Goal: Communication & Community: Answer question/provide support

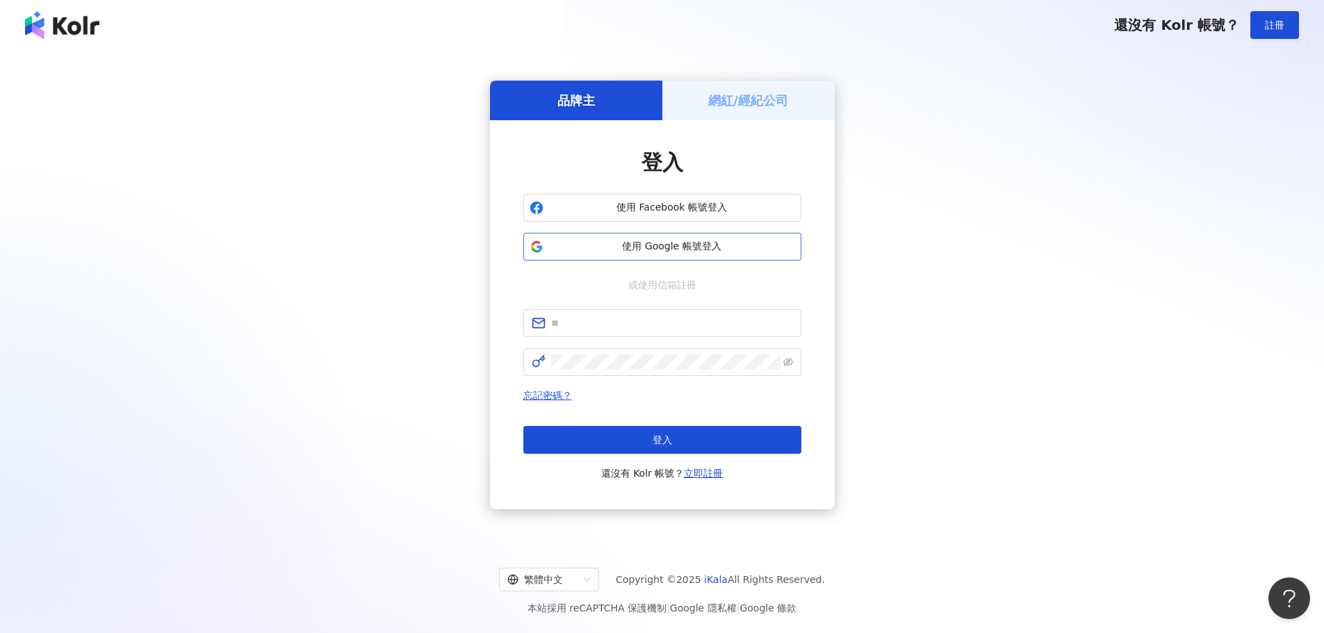
click at [639, 247] on span "使用 Google 帳號登入" at bounding box center [672, 247] width 246 height 14
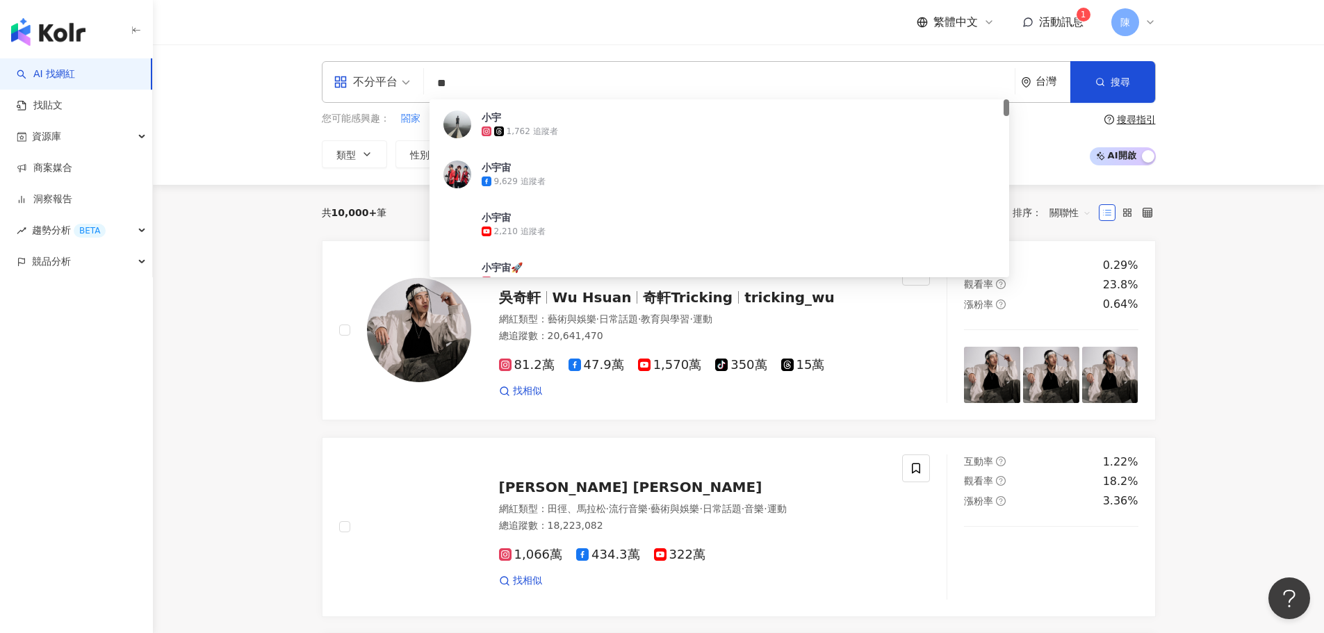
type input "*"
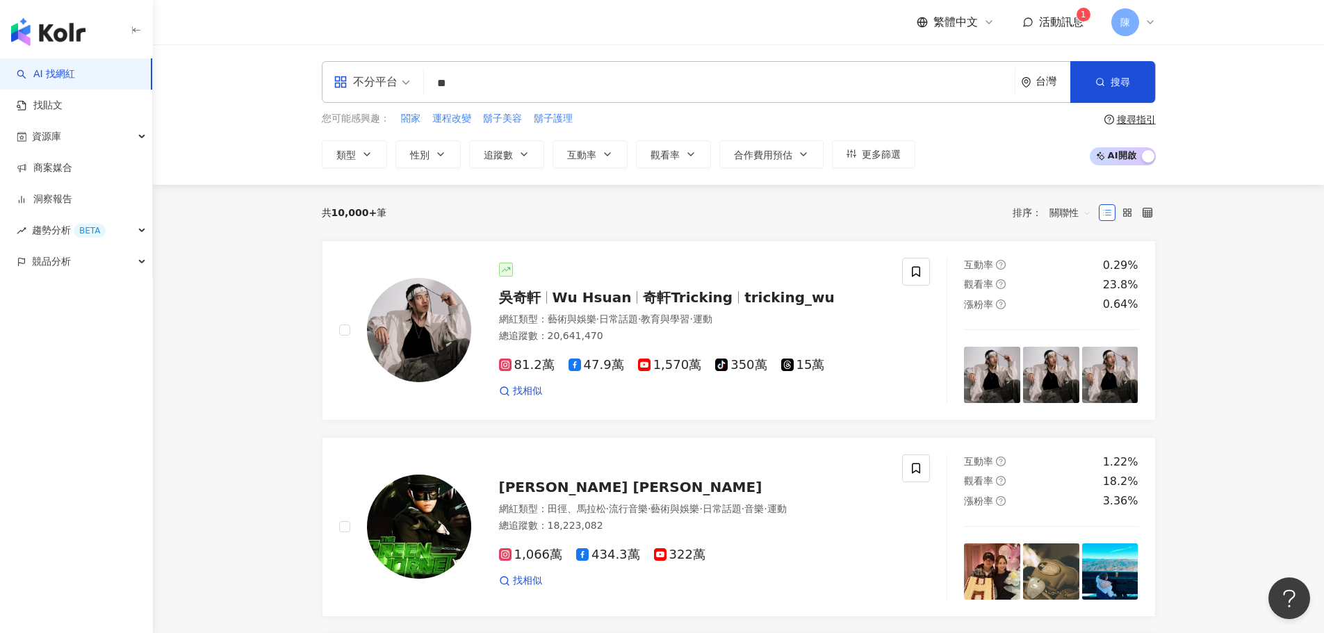
type input "**"
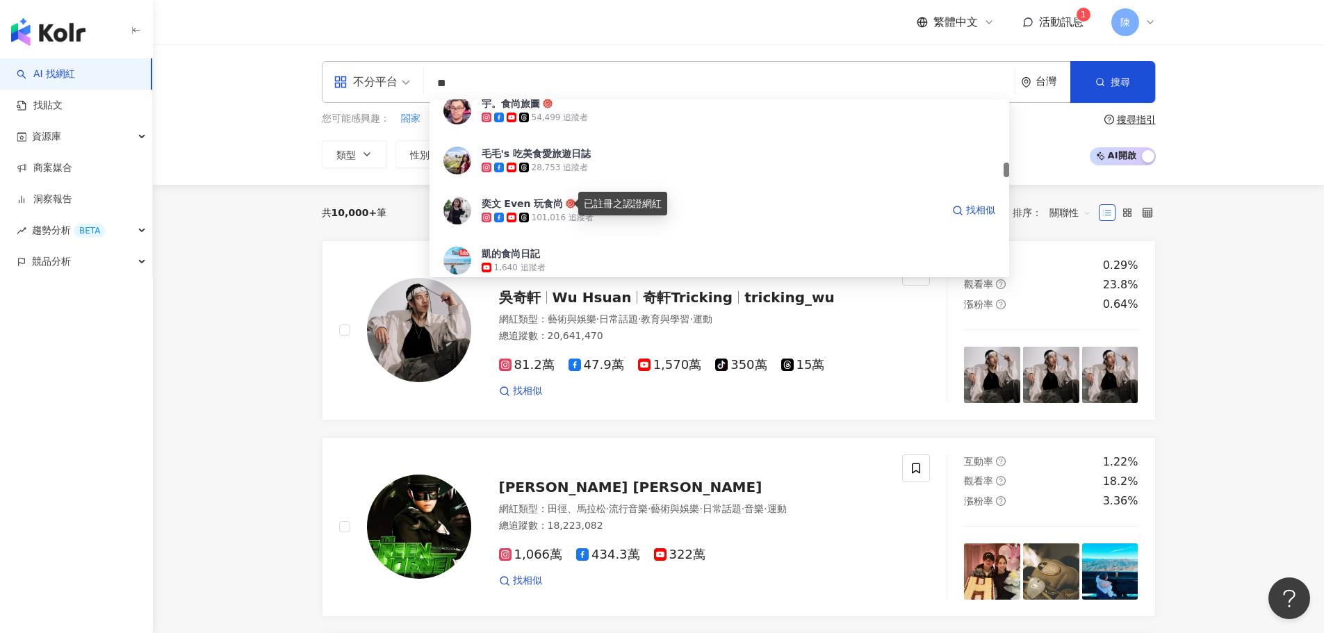
scroll to position [695, 0]
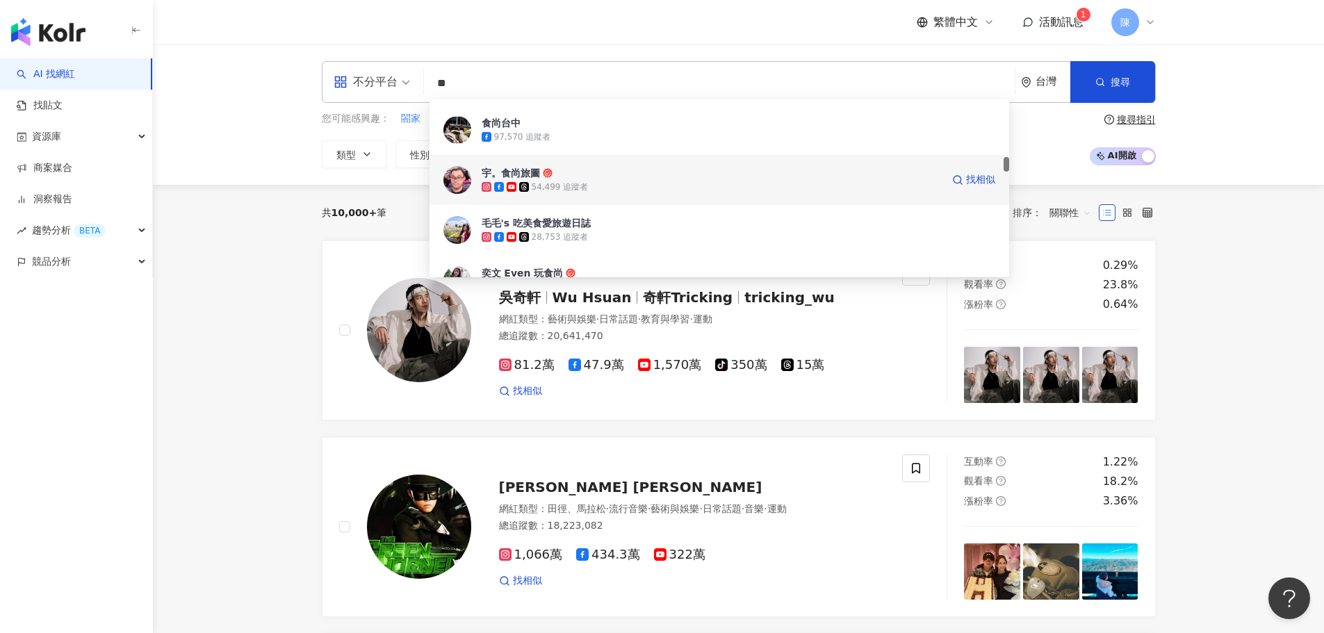
click at [586, 181] on div "54,499 追蹤者" at bounding box center [712, 187] width 460 height 14
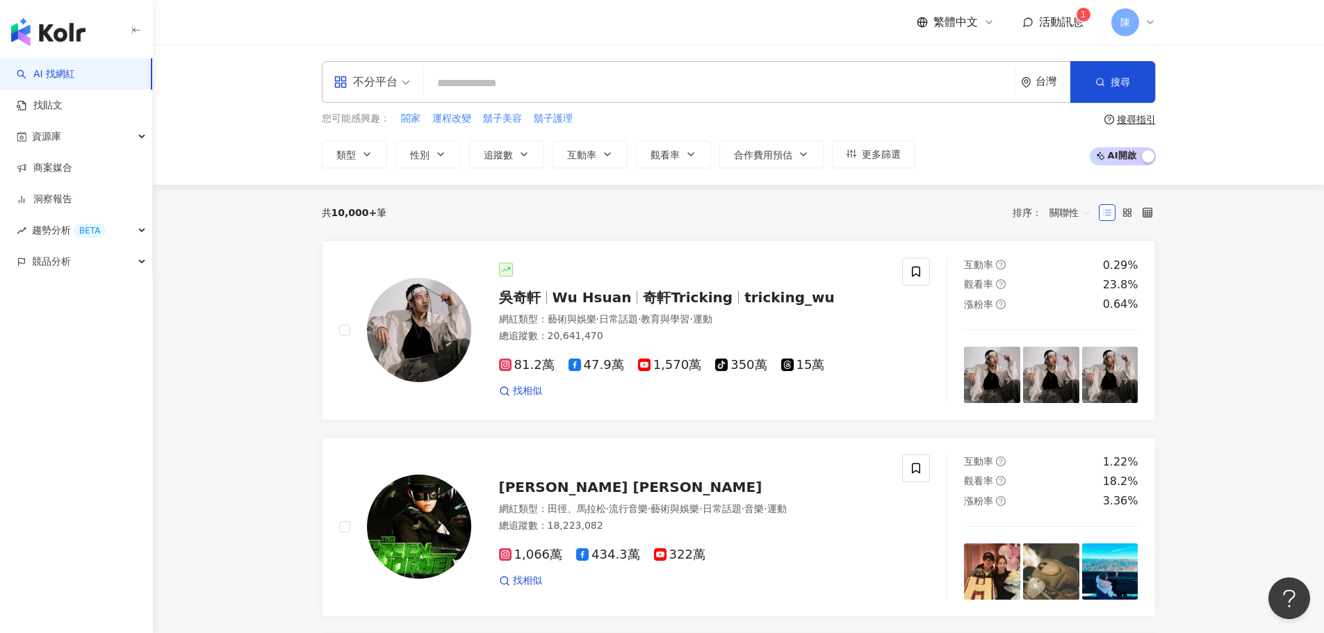
click at [1062, 25] on span "活動訊息" at bounding box center [1061, 21] width 44 height 13
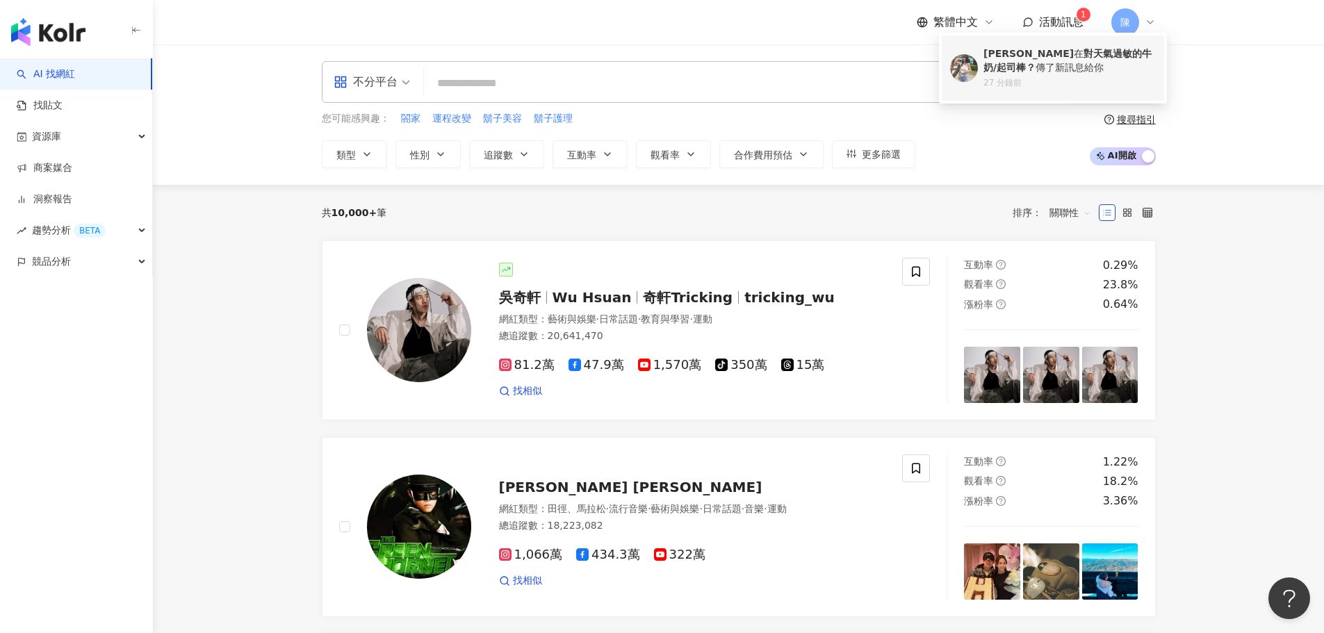
click at [1033, 70] on div "林美吟 在 對天氣過敏的牛奶/起司棒？ 傳了新訊息給你" at bounding box center [1069, 60] width 172 height 27
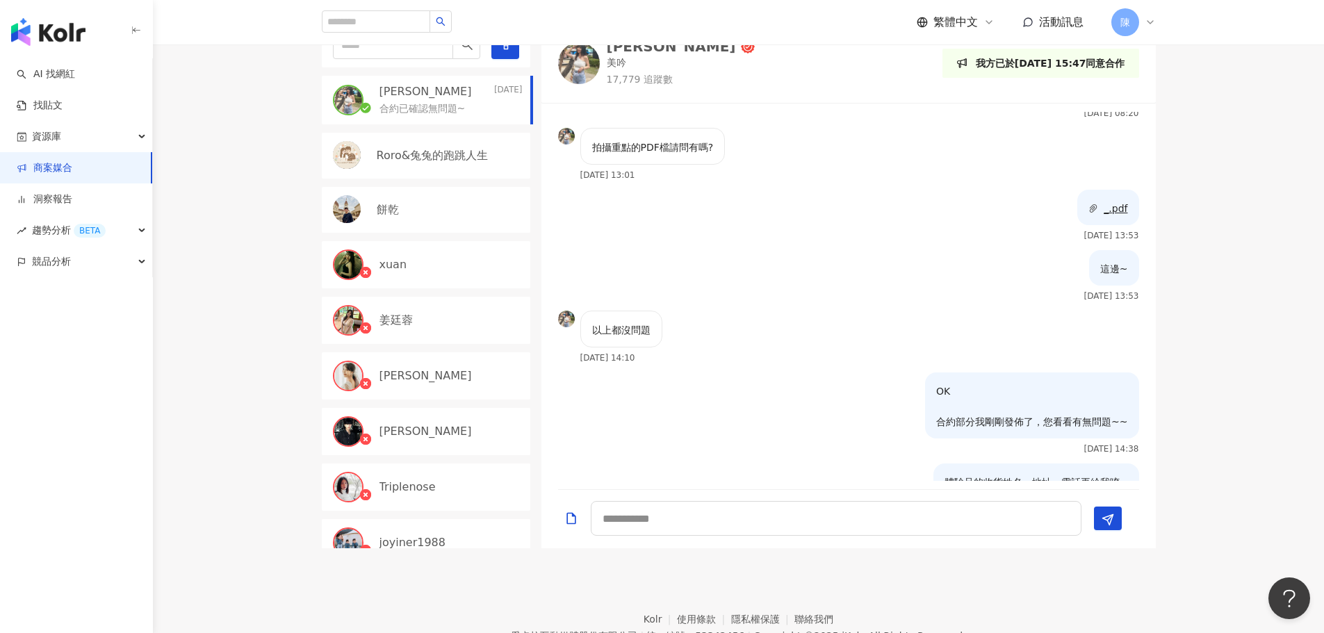
scroll to position [1176, 0]
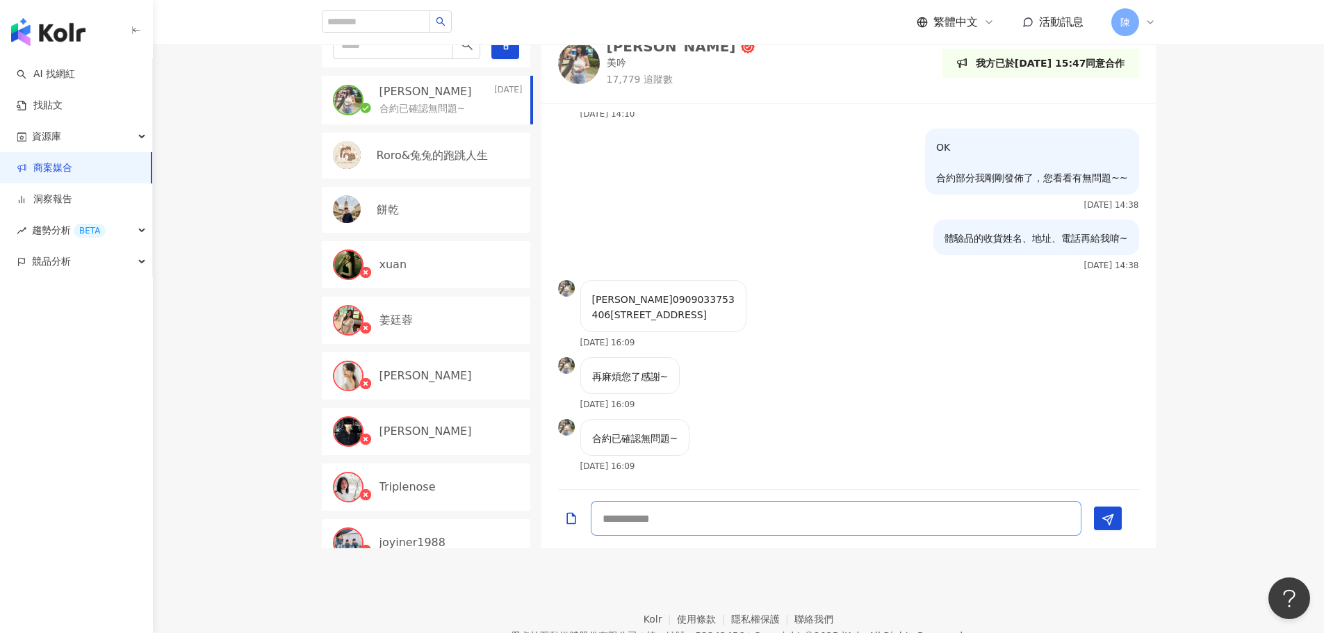
click at [657, 518] on textarea at bounding box center [836, 518] width 491 height 35
drag, startPoint x: 600, startPoint y: 282, endPoint x: 787, endPoint y: 309, distance: 188.2
click at [787, 309] on div "林美吟 0909033753 406台中市北屯區崇德十路二段310巷90號 2025/8/26 16:09" at bounding box center [848, 318] width 614 height 77
copy p "林美吟 0909033753 406台中市北屯區崇德十路二段310巷90號"
click at [699, 512] on textarea at bounding box center [836, 518] width 491 height 35
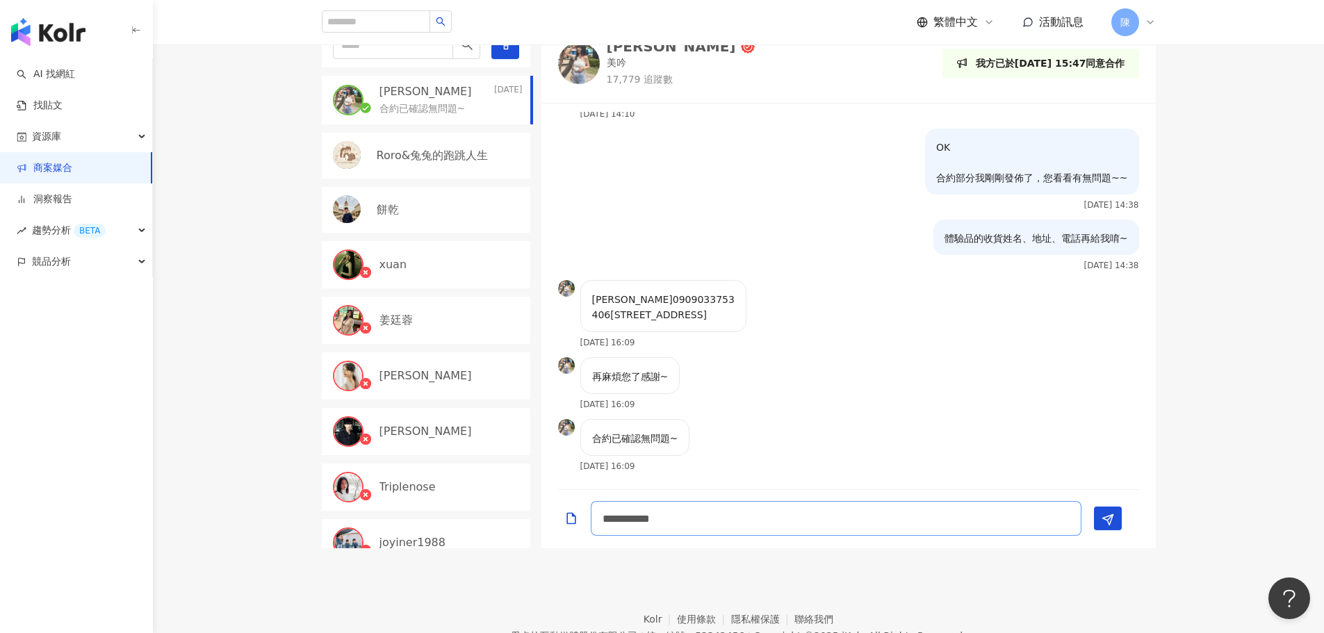
type textarea "**********"
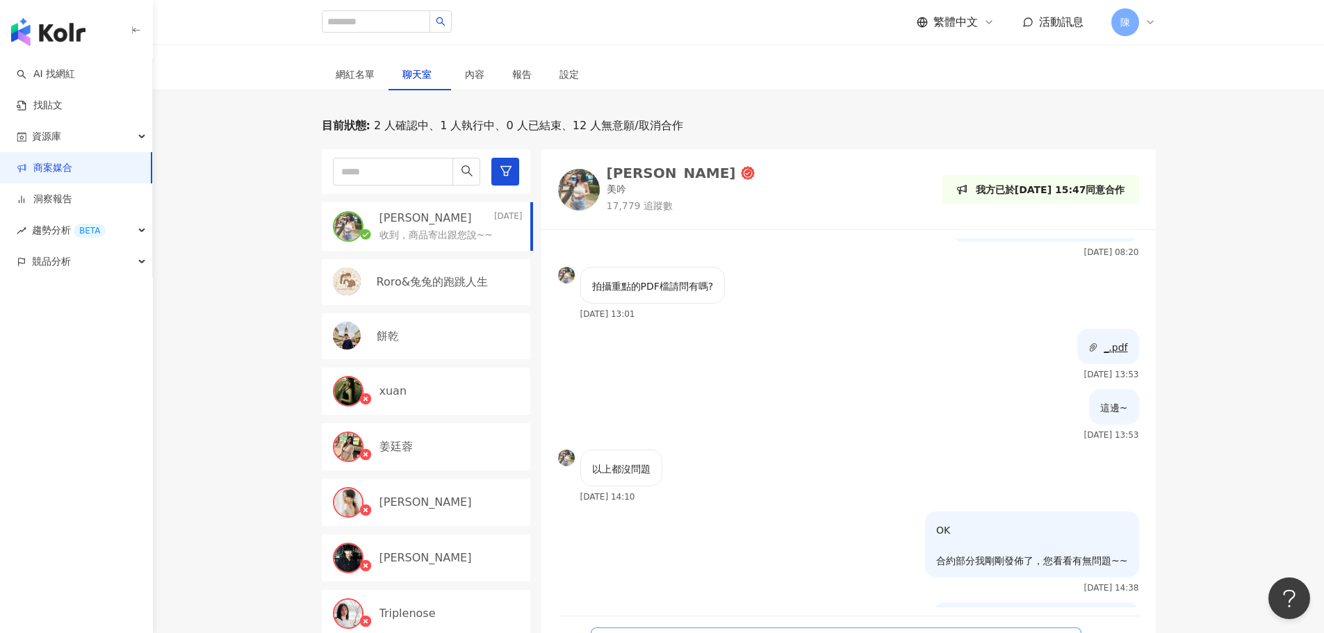
scroll to position [69, 0]
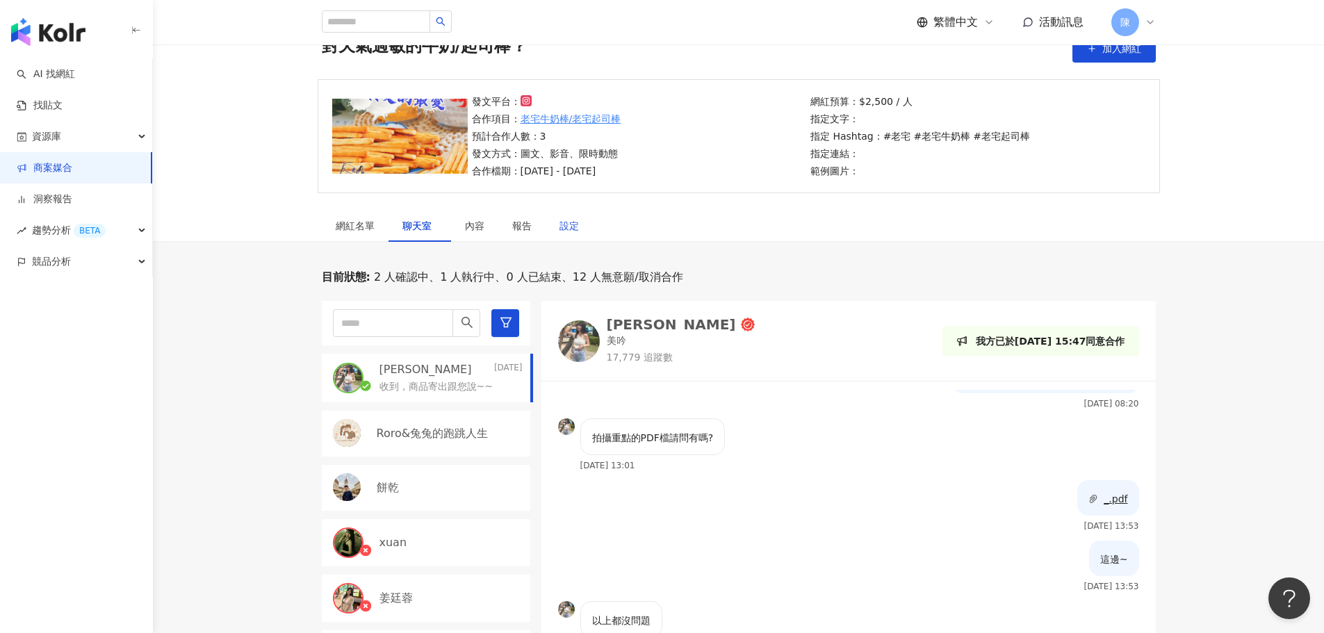
click at [573, 226] on div "設定" at bounding box center [568, 225] width 19 height 15
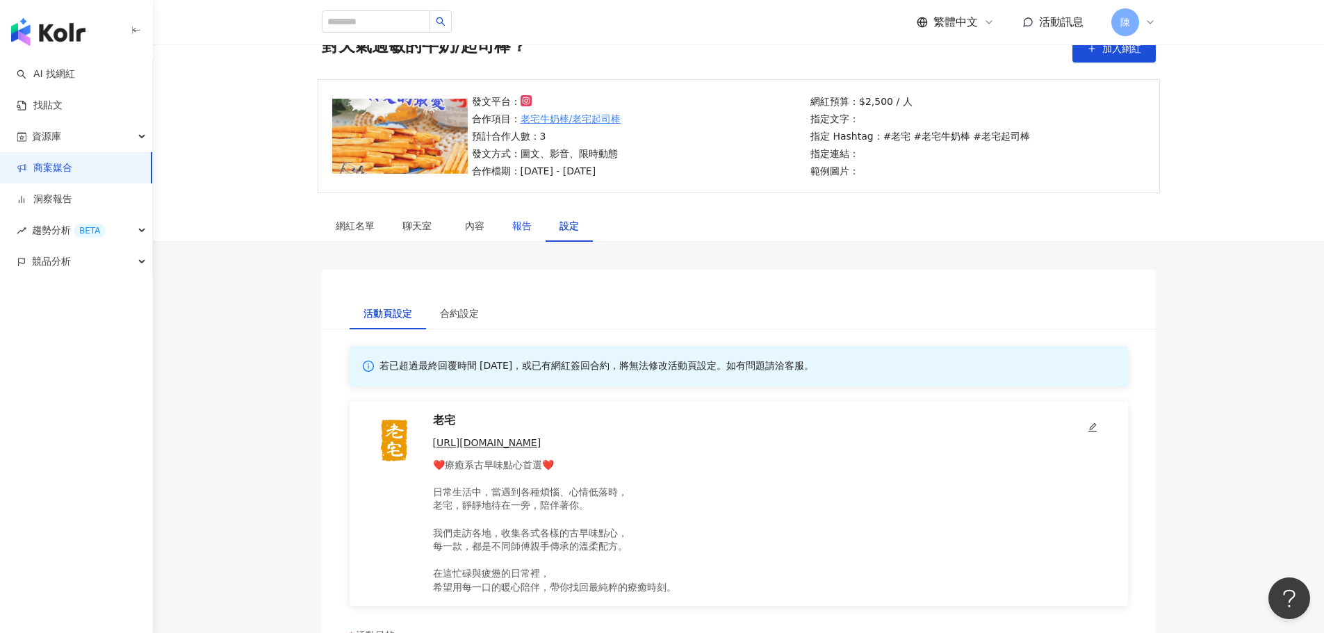
click at [512, 231] on div "報告" at bounding box center [521, 225] width 19 height 15
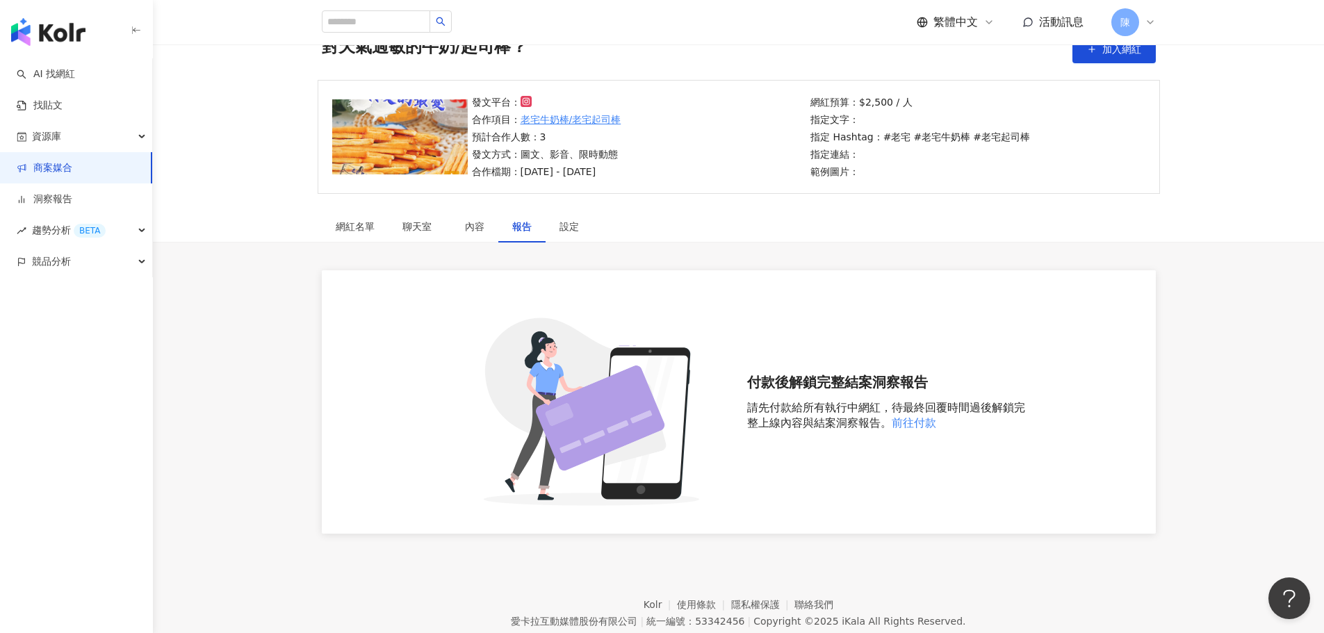
scroll to position [69, 0]
click at [484, 231] on div "內容" at bounding box center [474, 225] width 19 height 15
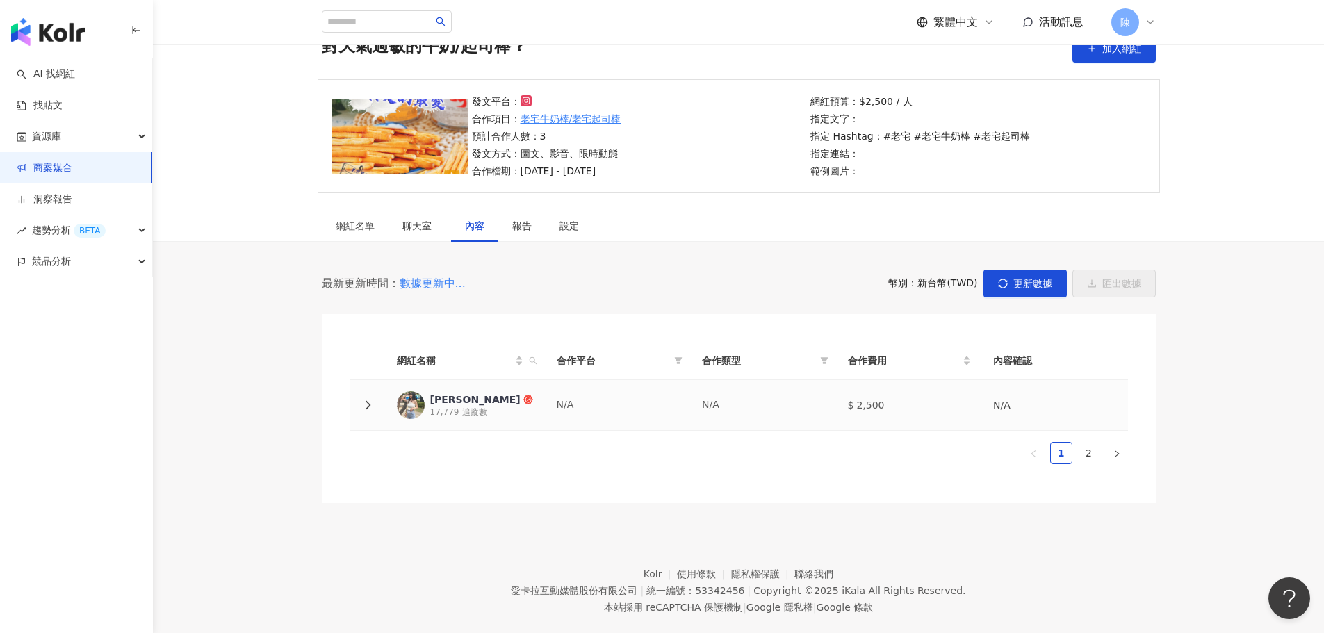
click at [669, 400] on p "N/A" at bounding box center [619, 405] width 124 height 14
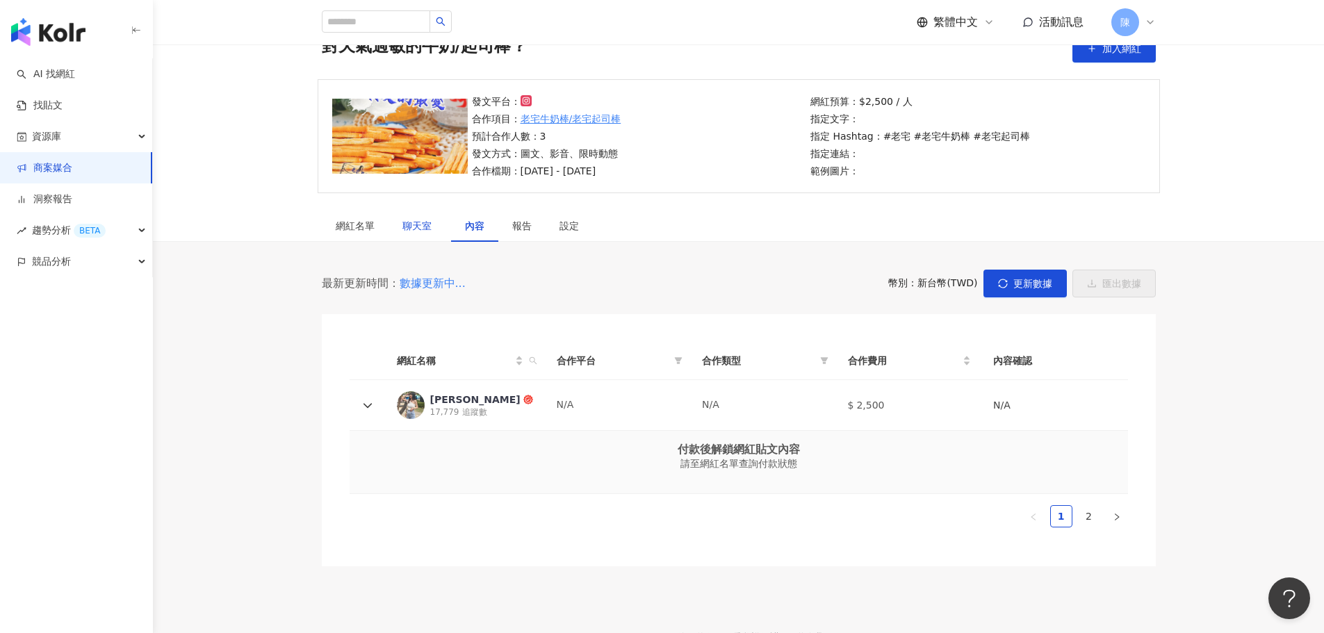
click at [417, 230] on span "聊天室" at bounding box center [419, 226] width 35 height 10
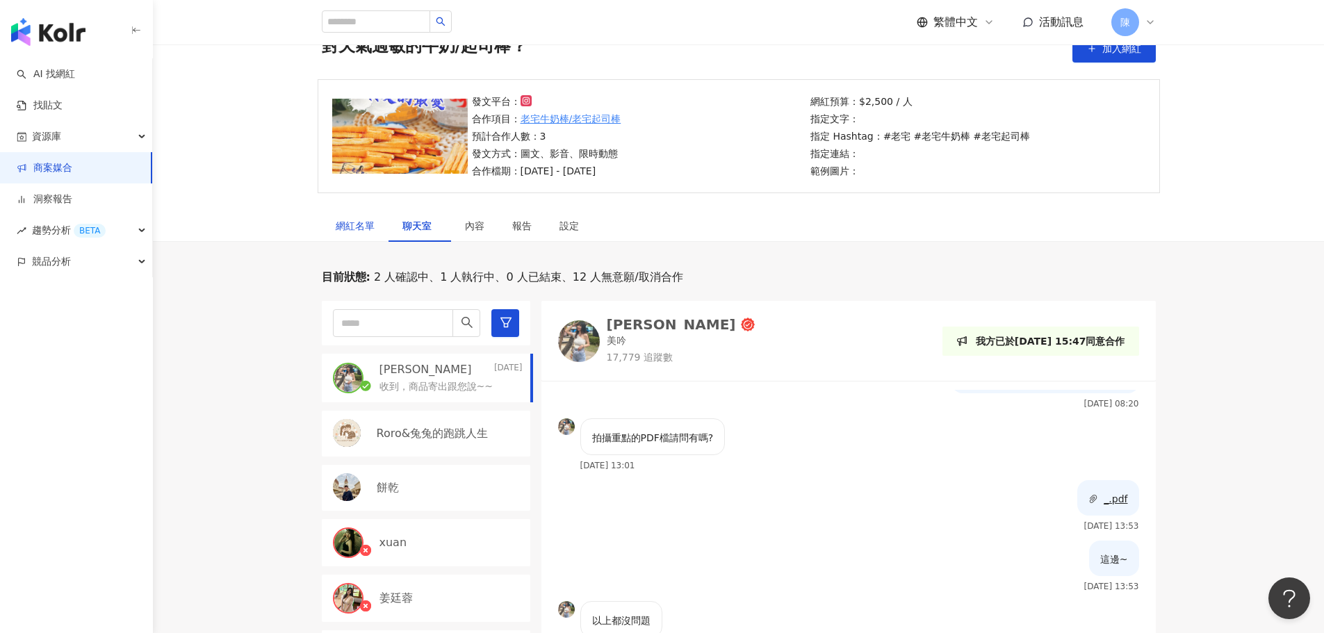
click at [354, 229] on div "網紅名單" at bounding box center [355, 225] width 39 height 15
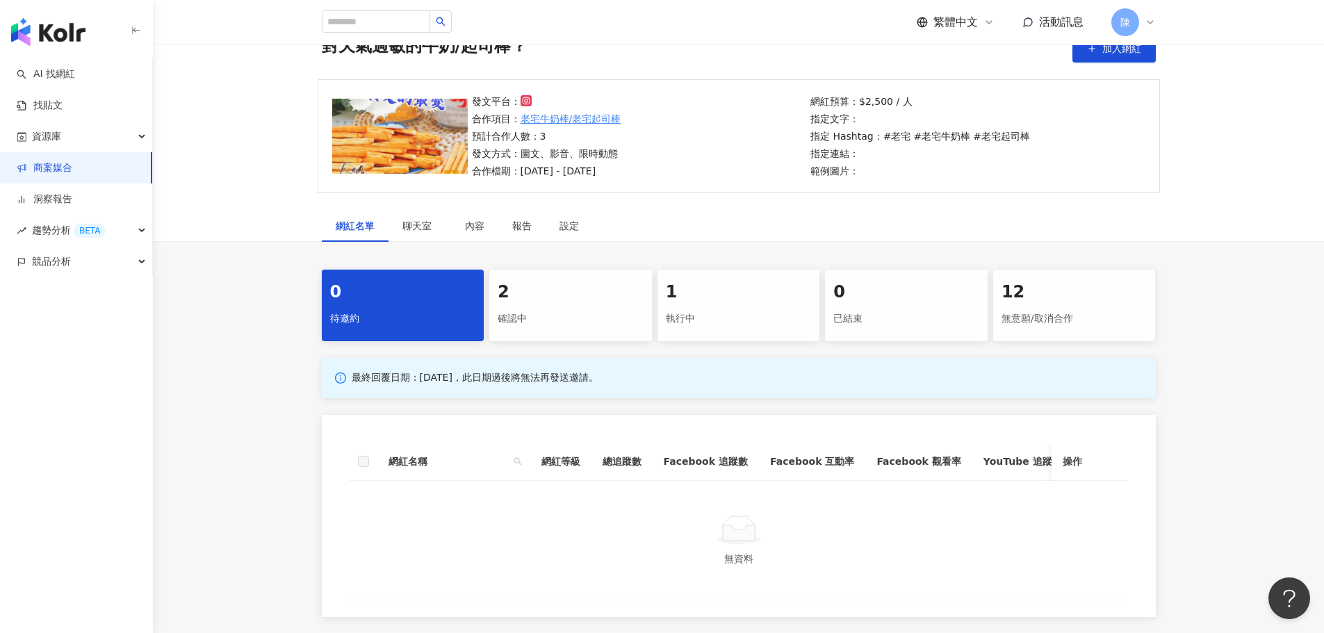
click at [698, 316] on div "執行中" at bounding box center [739, 319] width 146 height 24
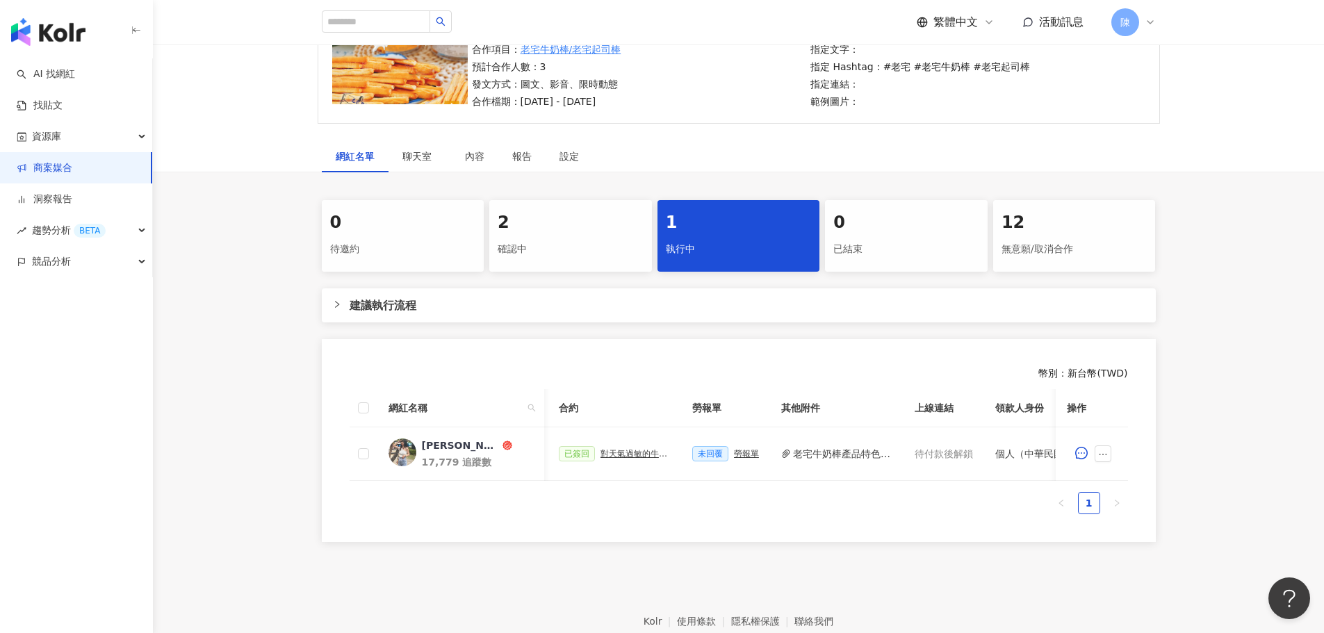
scroll to position [0, 313]
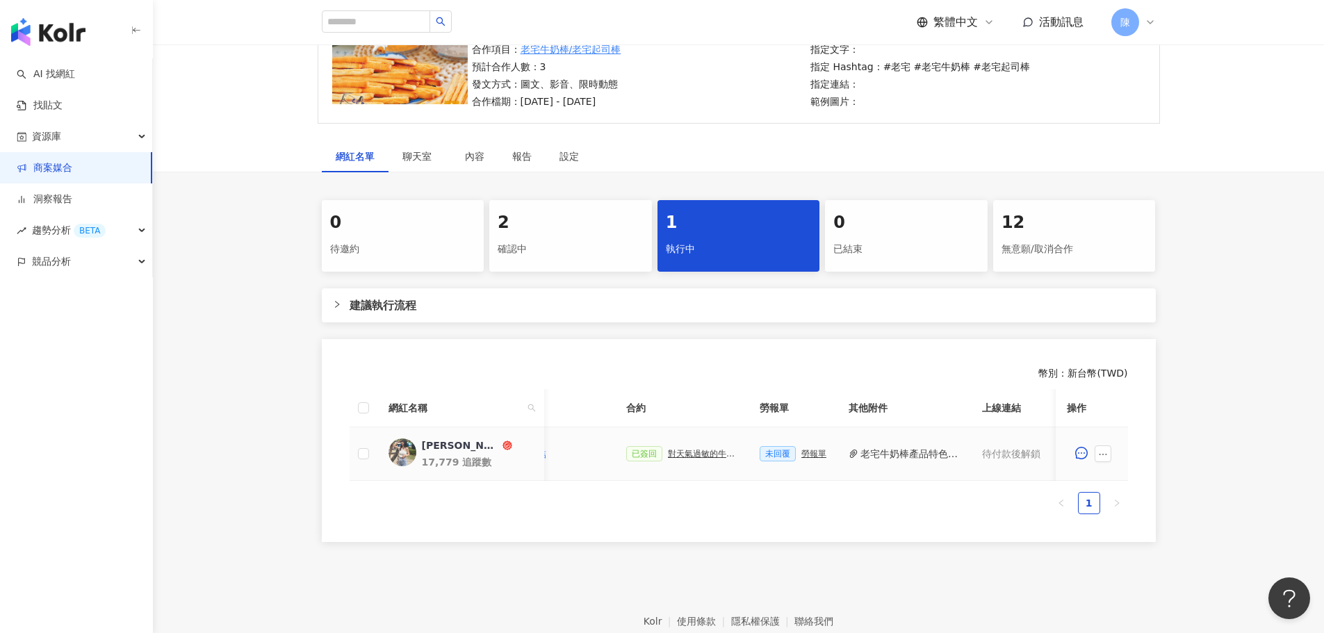
click at [807, 454] on div "勞報單" at bounding box center [813, 454] width 25 height 10
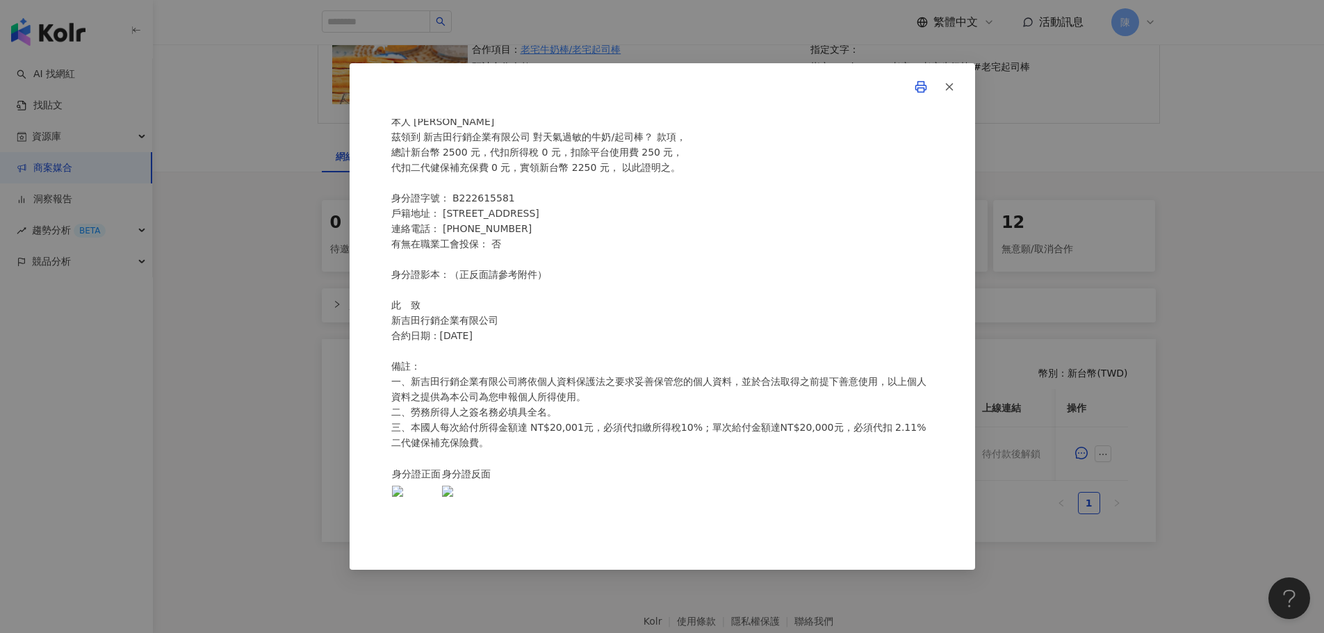
scroll to position [0, 0]
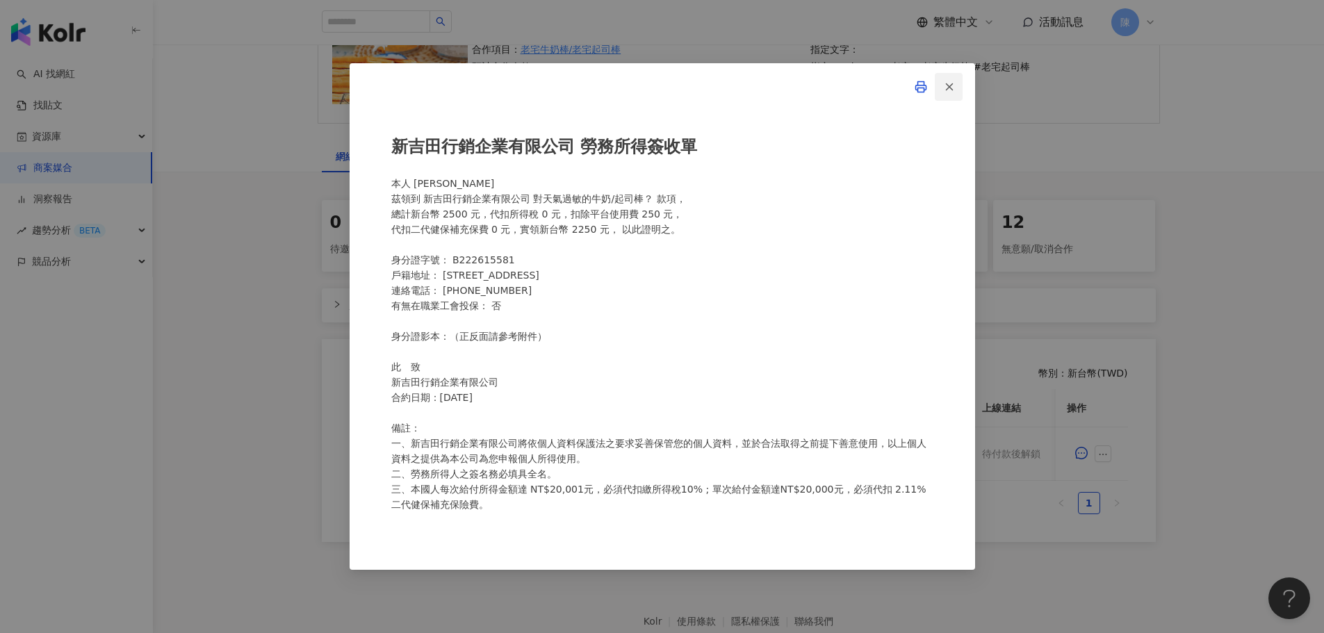
click at [952, 92] on icon "button" at bounding box center [949, 87] width 13 height 13
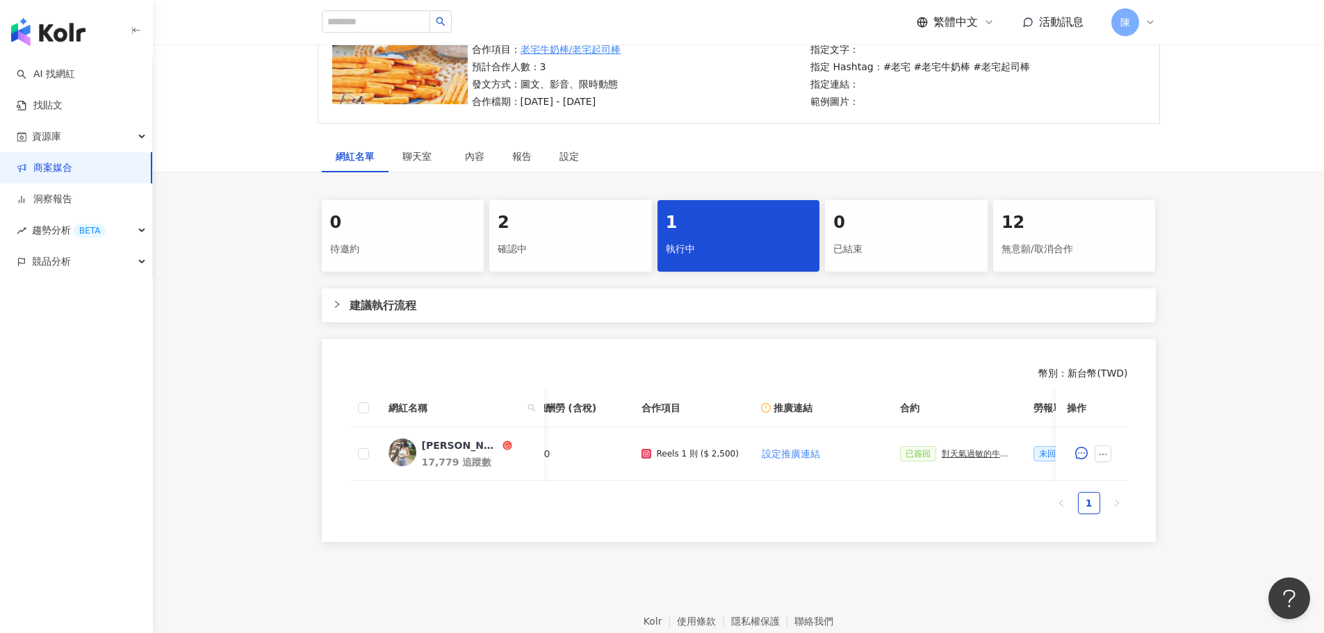
scroll to position [0, 27]
click at [424, 163] on div "聊天室" at bounding box center [419, 156] width 35 height 15
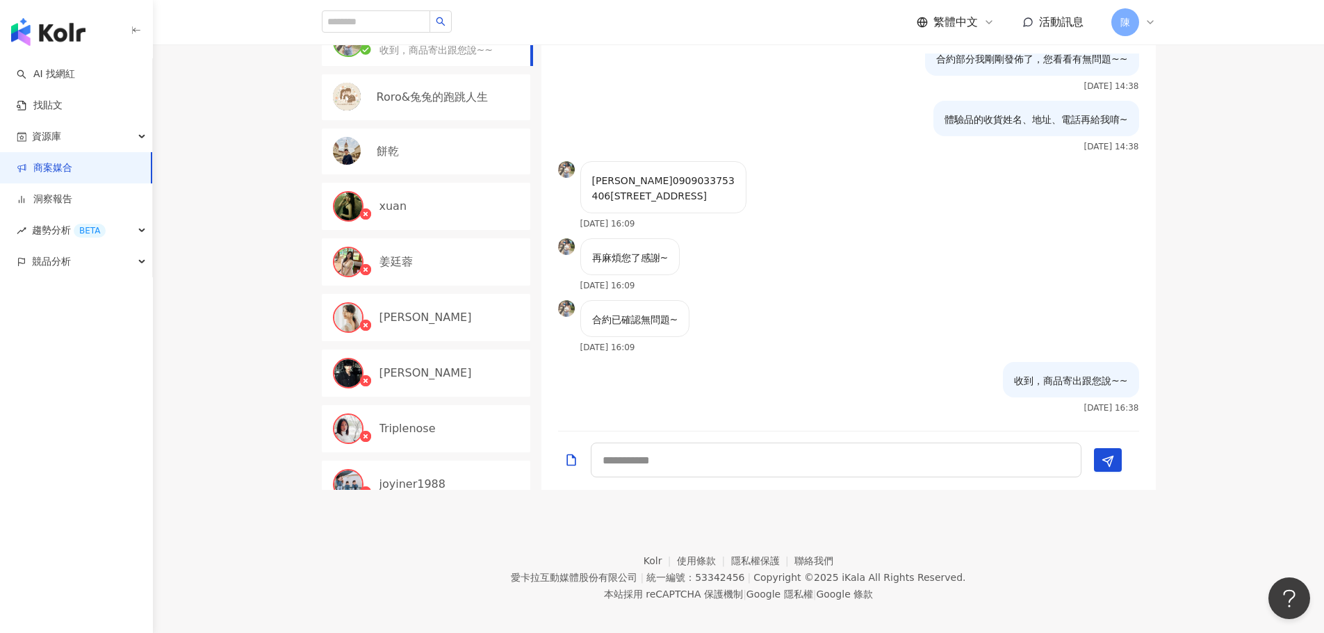
scroll to position [417, 0]
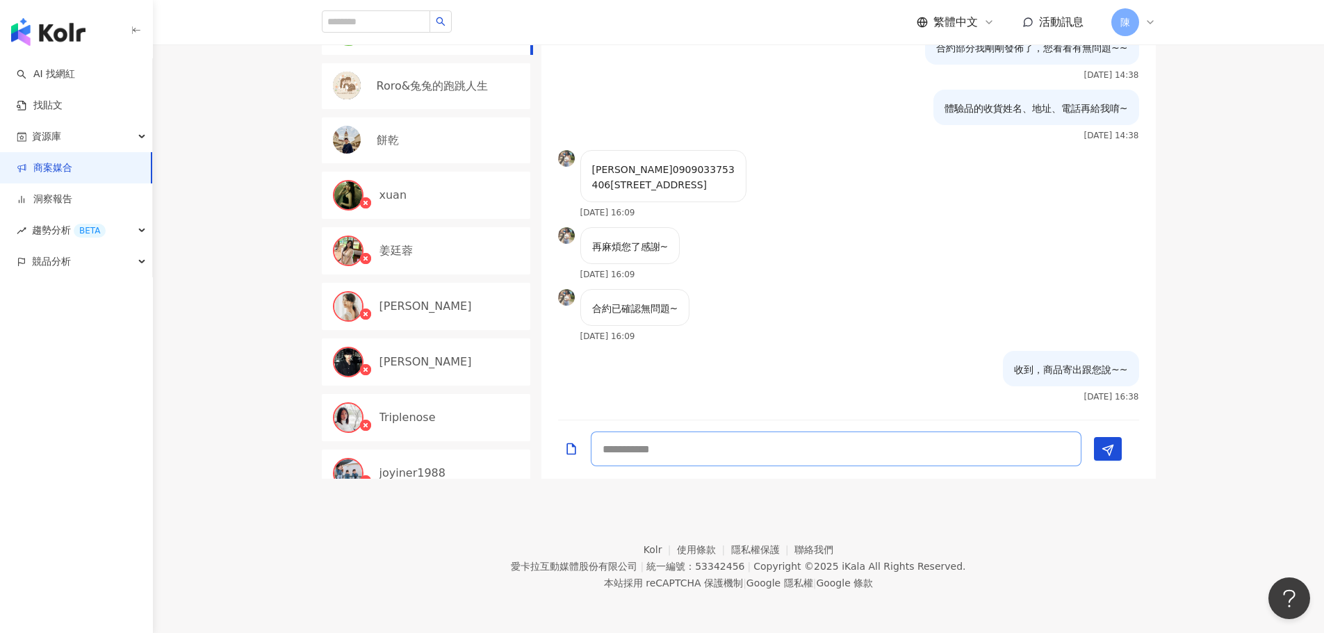
click at [853, 445] on textarea at bounding box center [836, 449] width 491 height 35
type textarea "*"
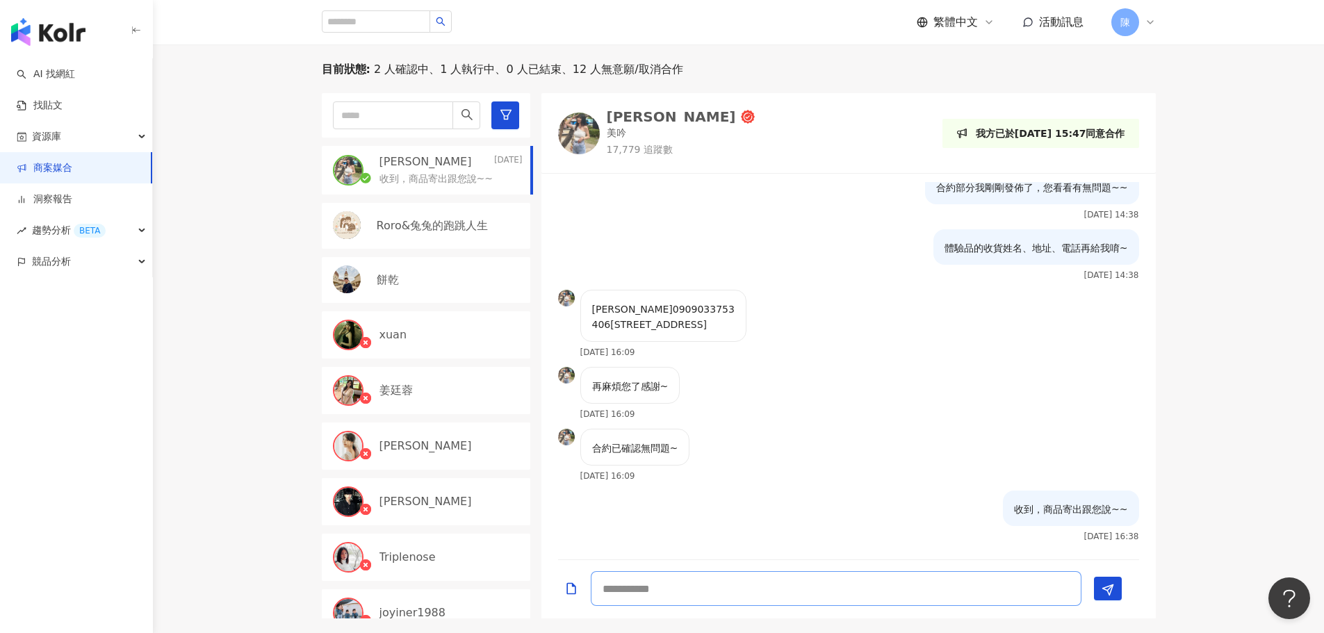
scroll to position [139, 0]
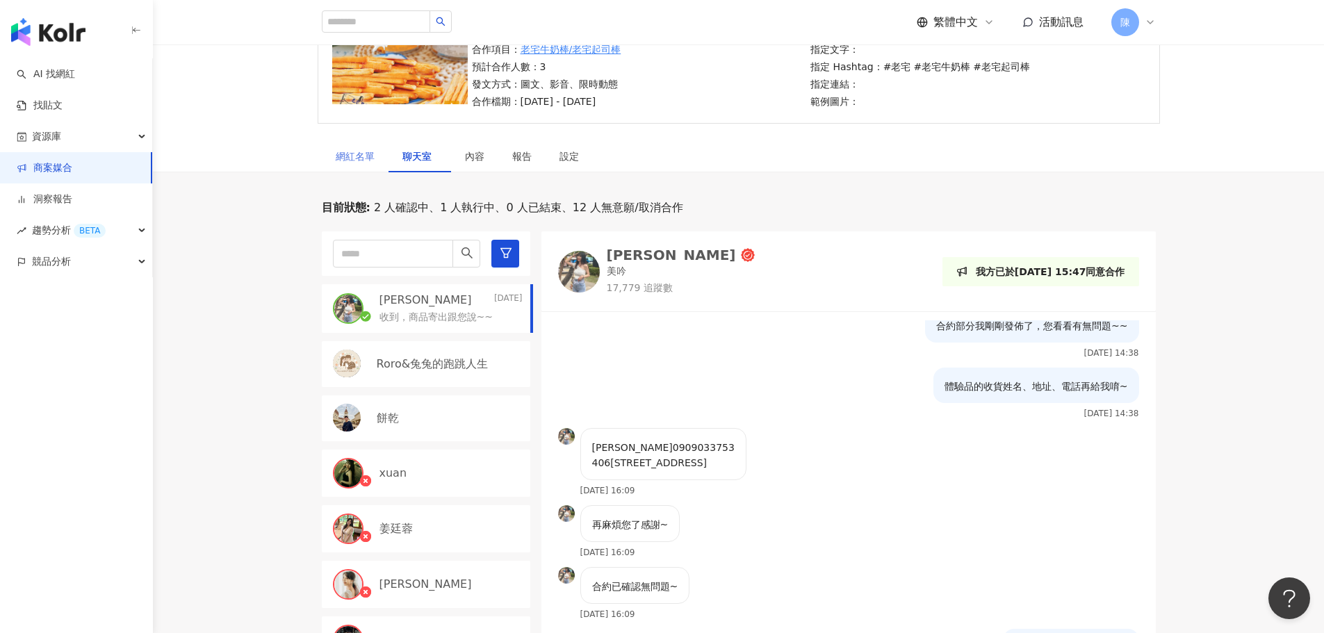
click at [351, 167] on div "網紅名單" at bounding box center [355, 156] width 67 height 32
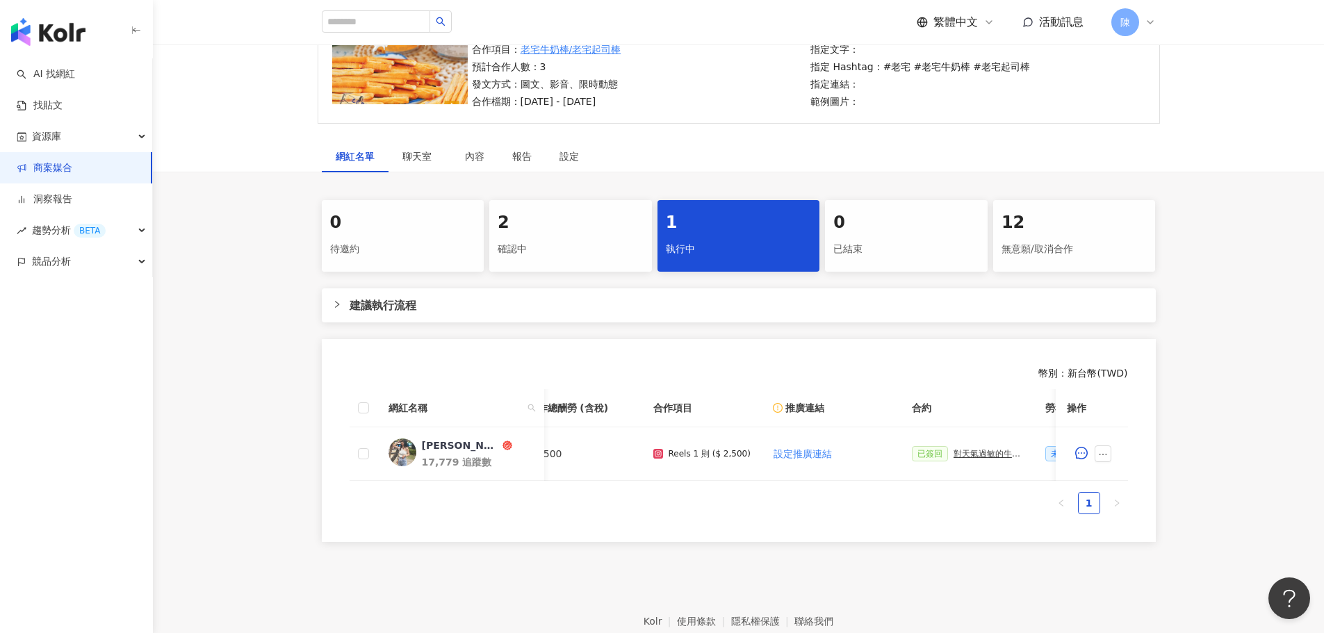
click at [421, 222] on div "0" at bounding box center [403, 223] width 146 height 24
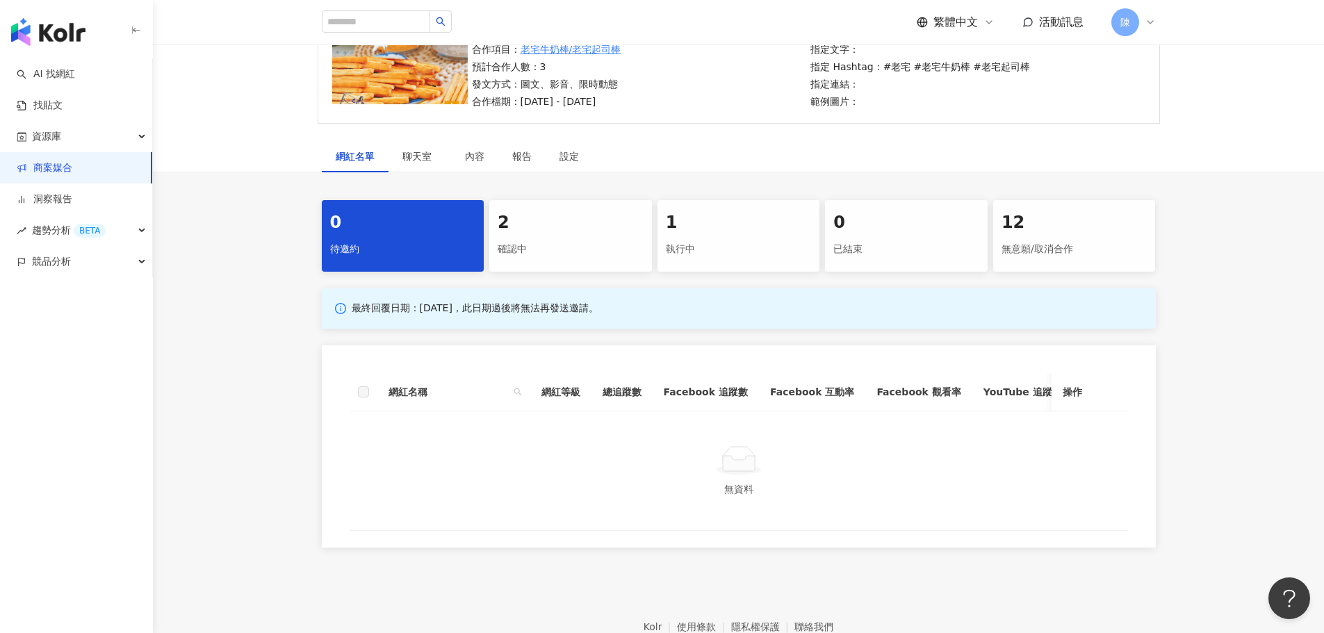
click at [534, 220] on div "2" at bounding box center [571, 223] width 146 height 24
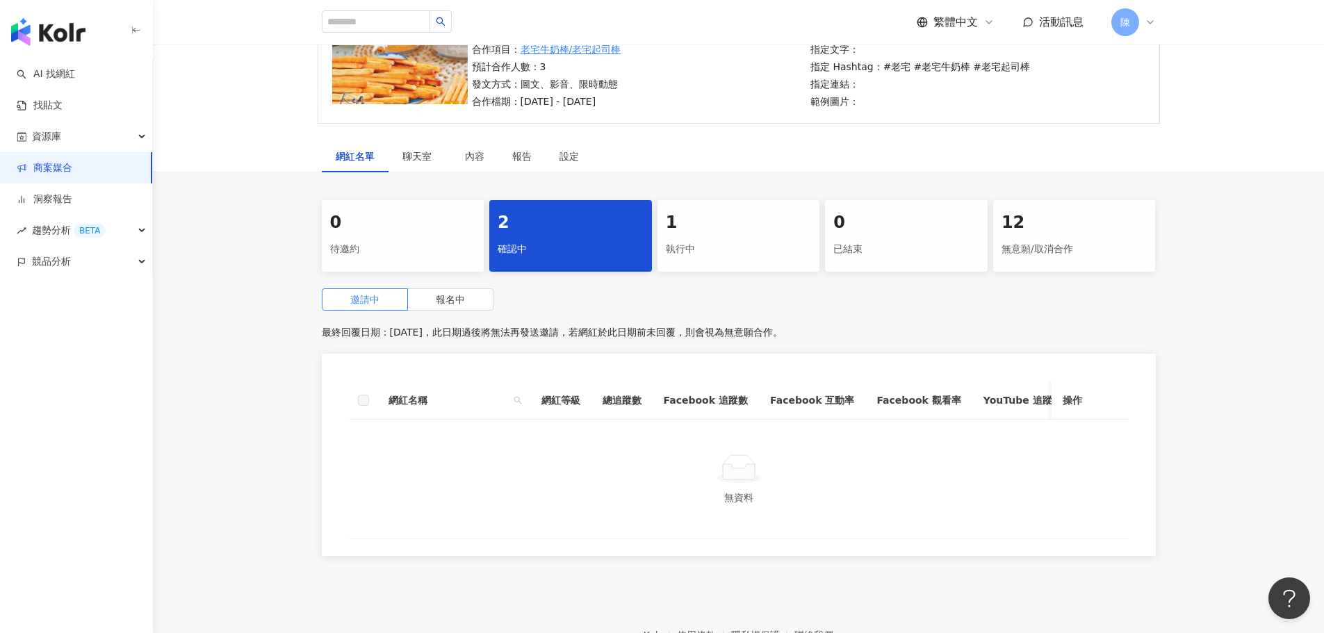
click at [730, 206] on div "1 執行中" at bounding box center [738, 236] width 163 height 72
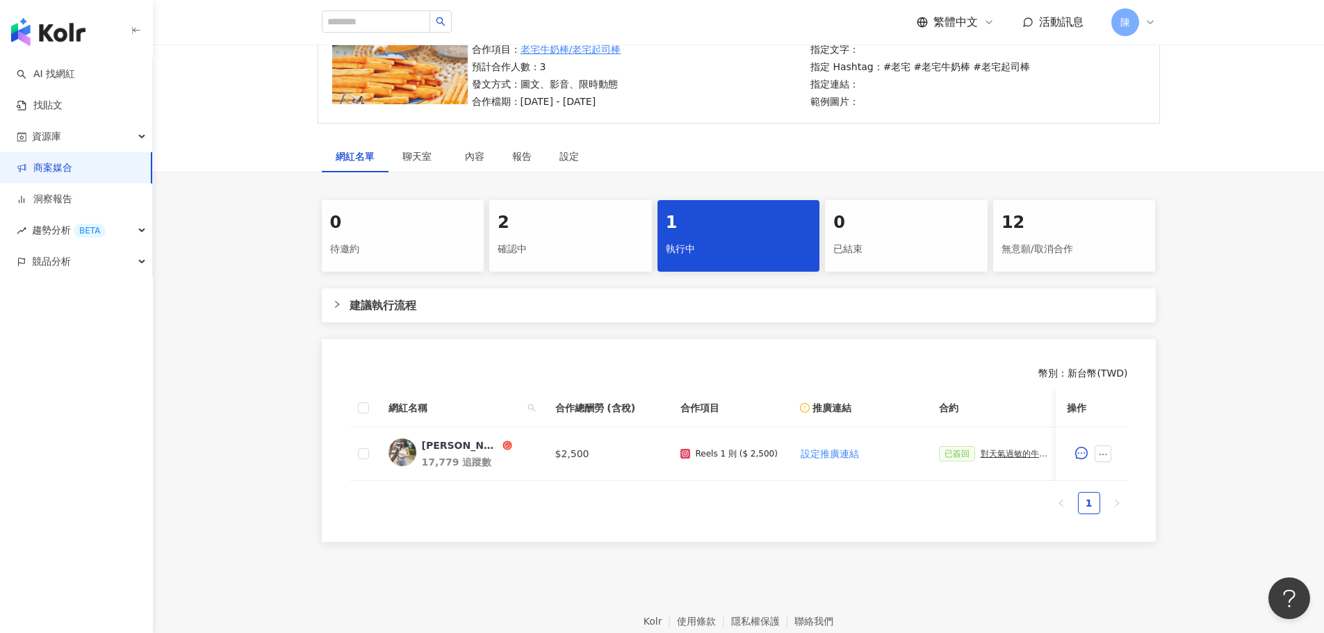
click at [593, 232] on div "2" at bounding box center [571, 223] width 146 height 24
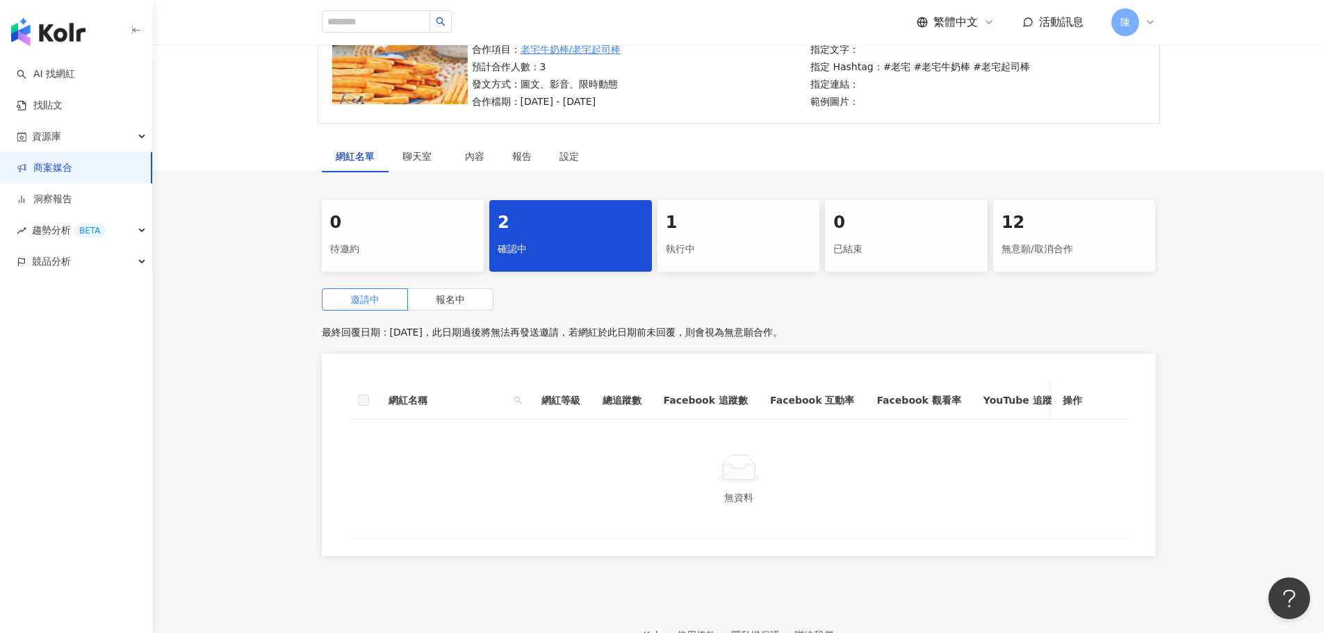
scroll to position [235, 0]
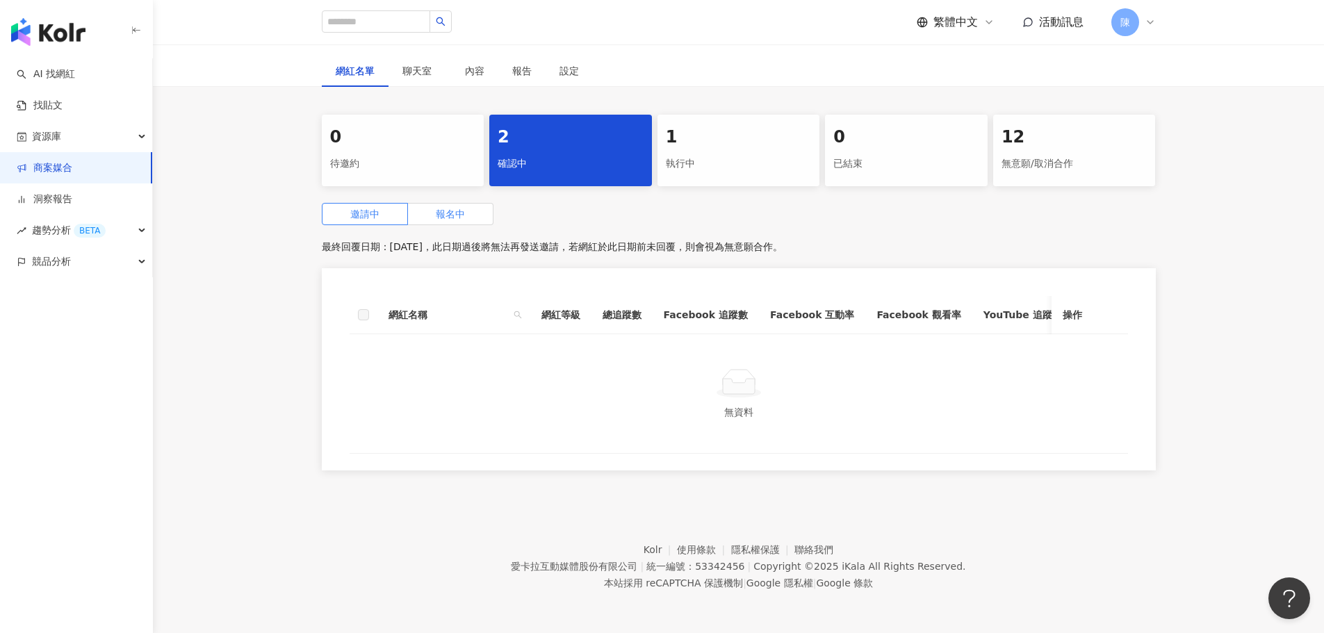
click at [475, 203] on label "報名中" at bounding box center [450, 214] width 85 height 22
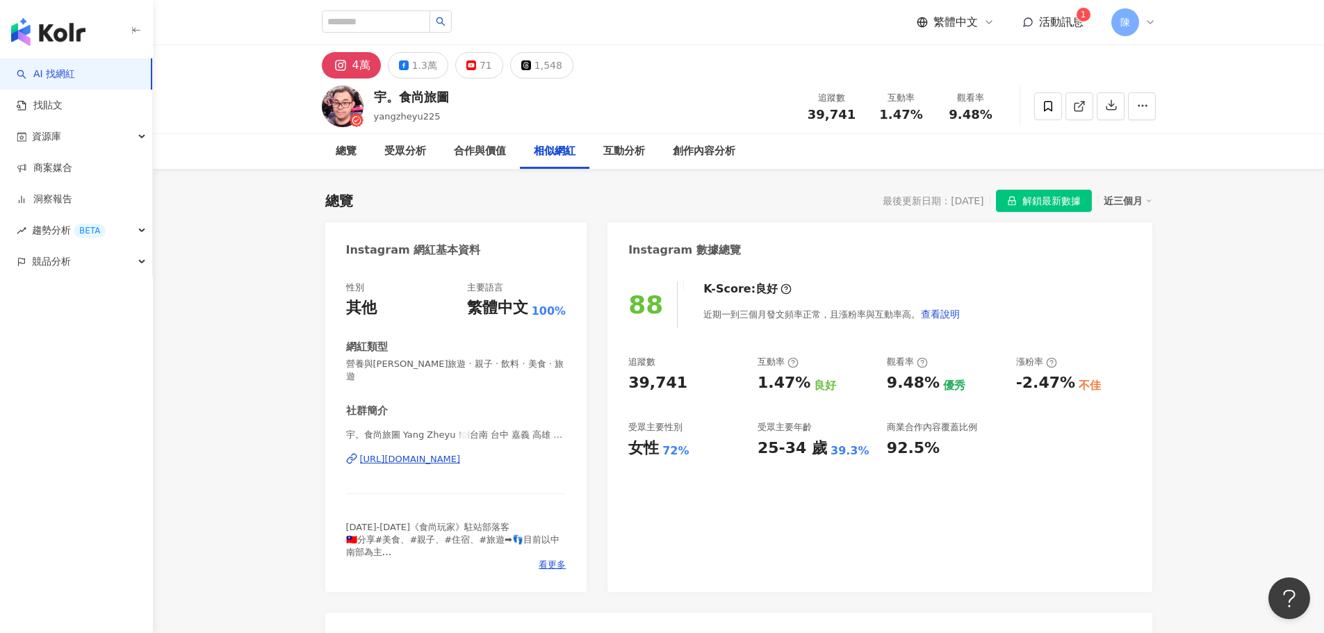
scroll to position [2279, 0]
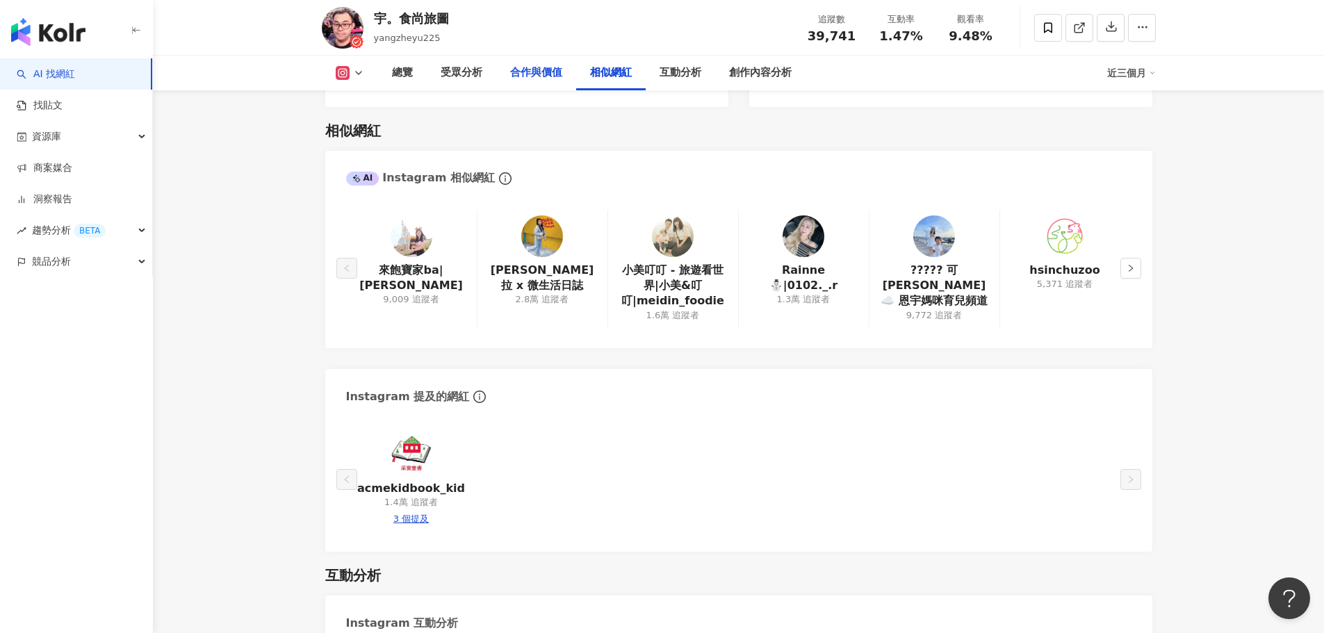
click at [534, 74] on div "合作與價值" at bounding box center [536, 73] width 52 height 17
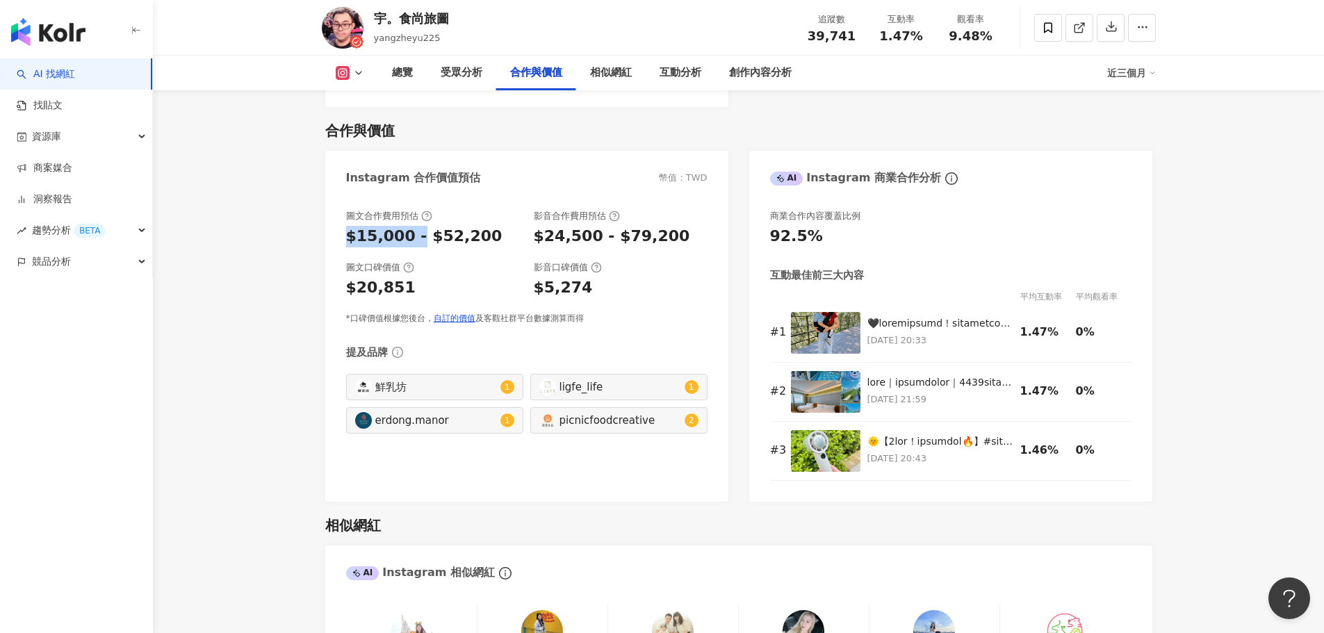
drag, startPoint x: 391, startPoint y: 222, endPoint x: 347, endPoint y: 222, distance: 43.1
click at [347, 226] on div "$15,000 - $52,200" at bounding box center [424, 237] width 156 height 22
click at [591, 277] on div "$5,274" at bounding box center [621, 288] width 174 height 22
